Goal: Understand process/instructions

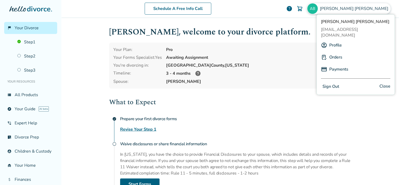
scroll to position [53, 0]
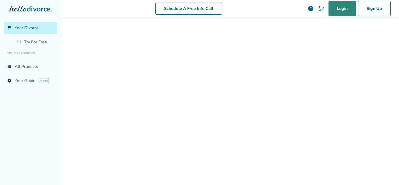
click at [335, 11] on link "Login" at bounding box center [341, 8] width 27 height 15
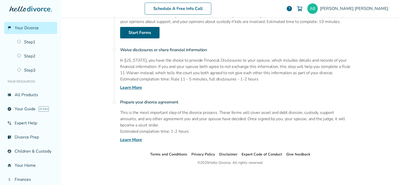
scroll to position [116, 0]
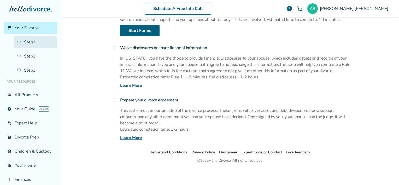
click at [35, 43] on link "Step 1" at bounding box center [35, 42] width 43 height 12
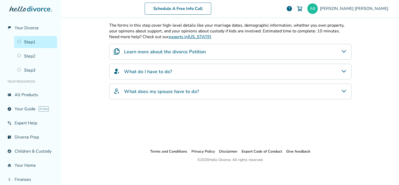
scroll to position [26, 0]
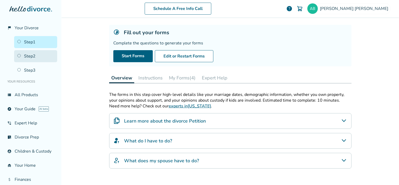
click at [29, 60] on link "Step 2" at bounding box center [35, 56] width 43 height 12
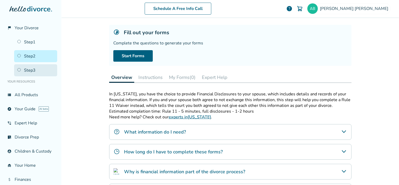
click at [32, 71] on link "Step 3" at bounding box center [35, 70] width 43 height 12
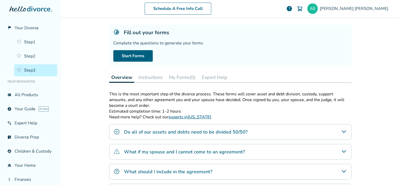
click at [341, 132] on icon "Do all of our assets and debts need to be divided 50/50?" at bounding box center [344, 131] width 6 height 6
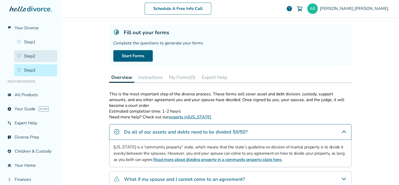
click at [28, 57] on link "Step 2" at bounding box center [35, 56] width 43 height 12
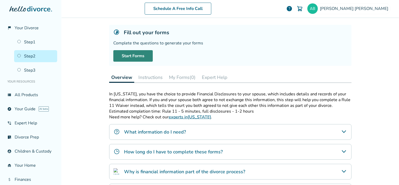
click at [142, 56] on link "Start Forms" at bounding box center [132, 55] width 39 height 11
